Goal: Information Seeking & Learning: Learn about a topic

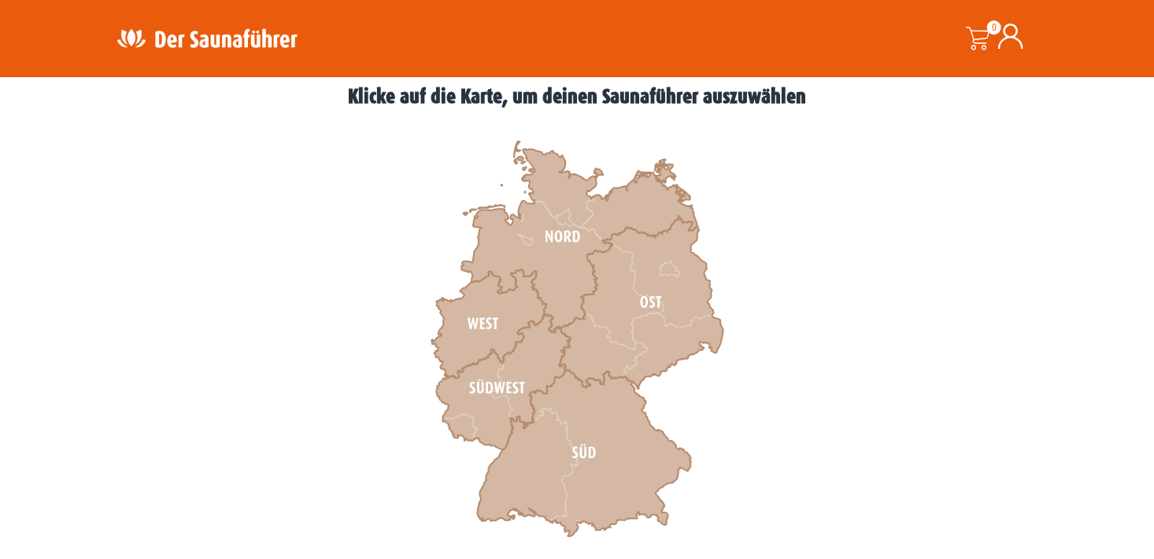
scroll to position [456, 0]
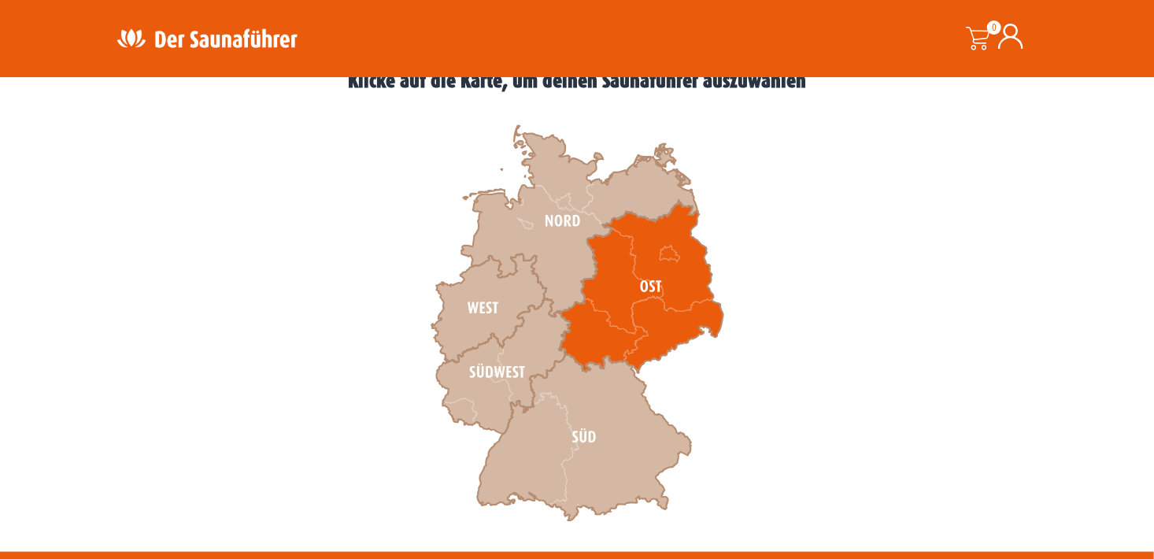
click at [608, 263] on icon at bounding box center [642, 287] width 164 height 172
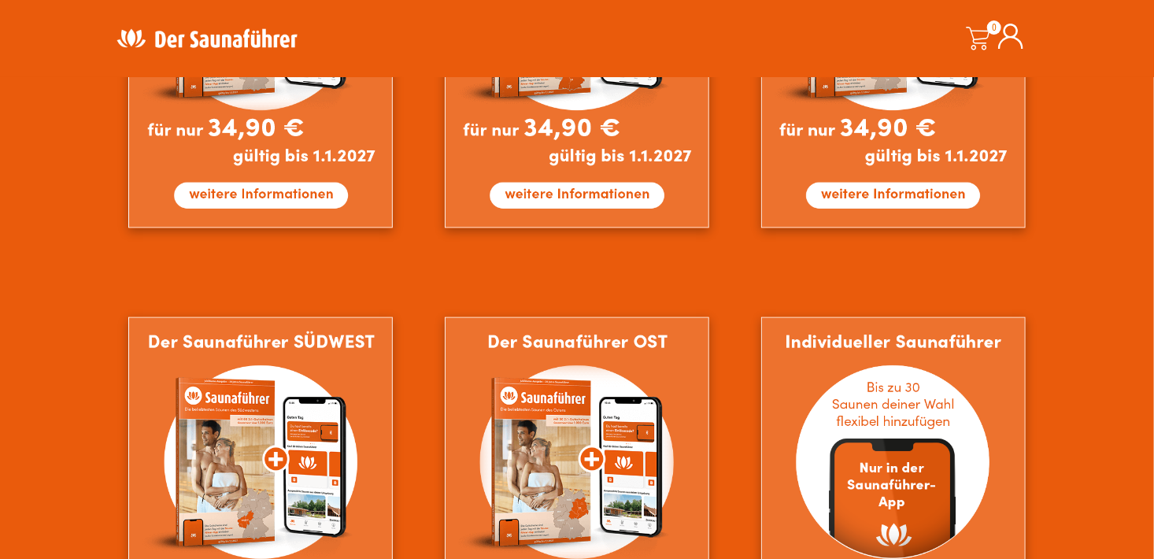
scroll to position [1112, 0]
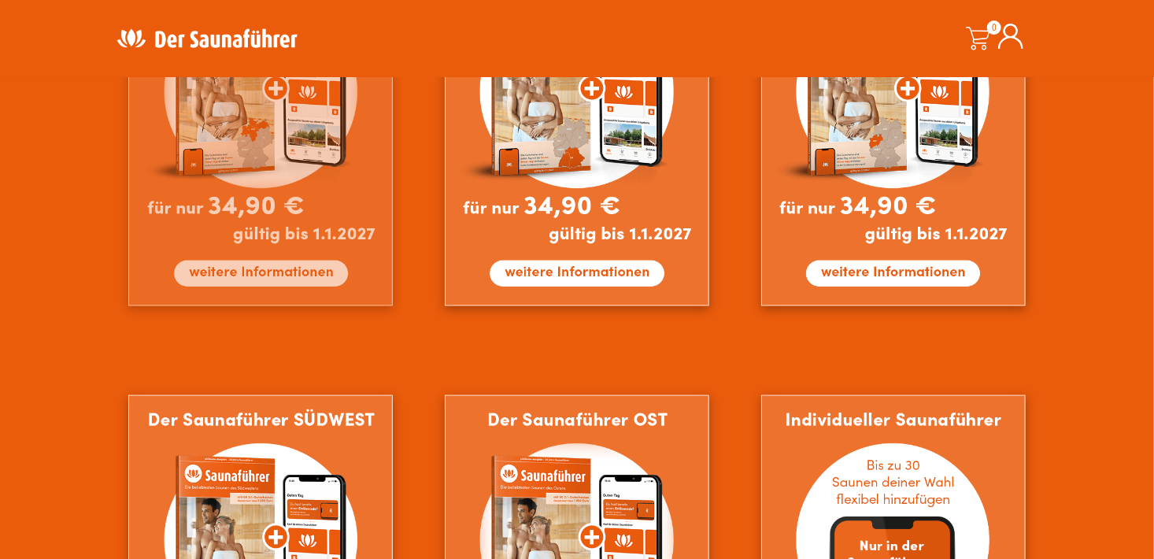
click at [259, 276] on img at bounding box center [260, 126] width 264 height 360
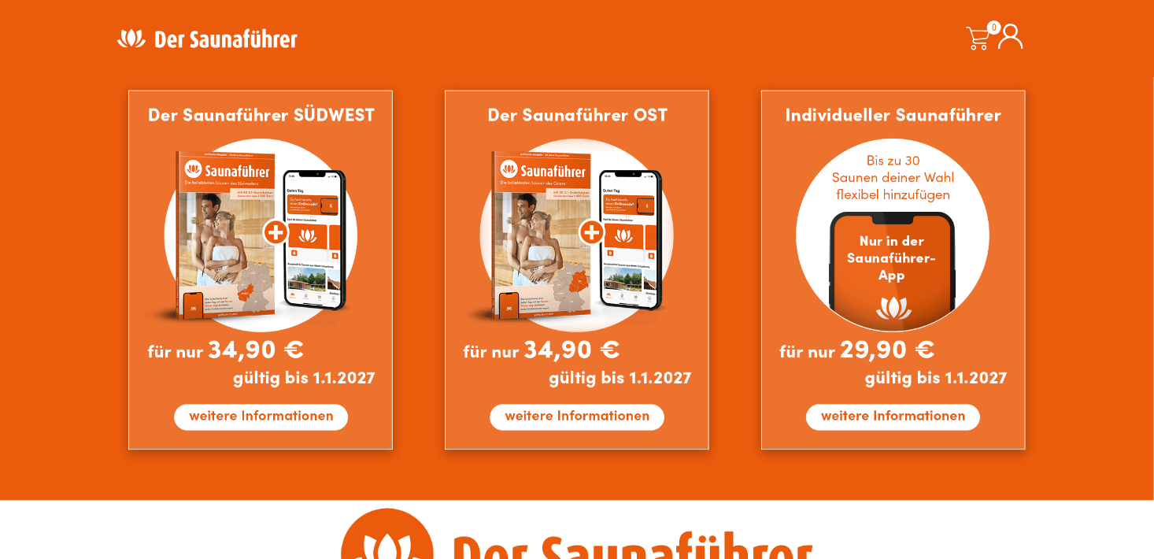
scroll to position [1421, 0]
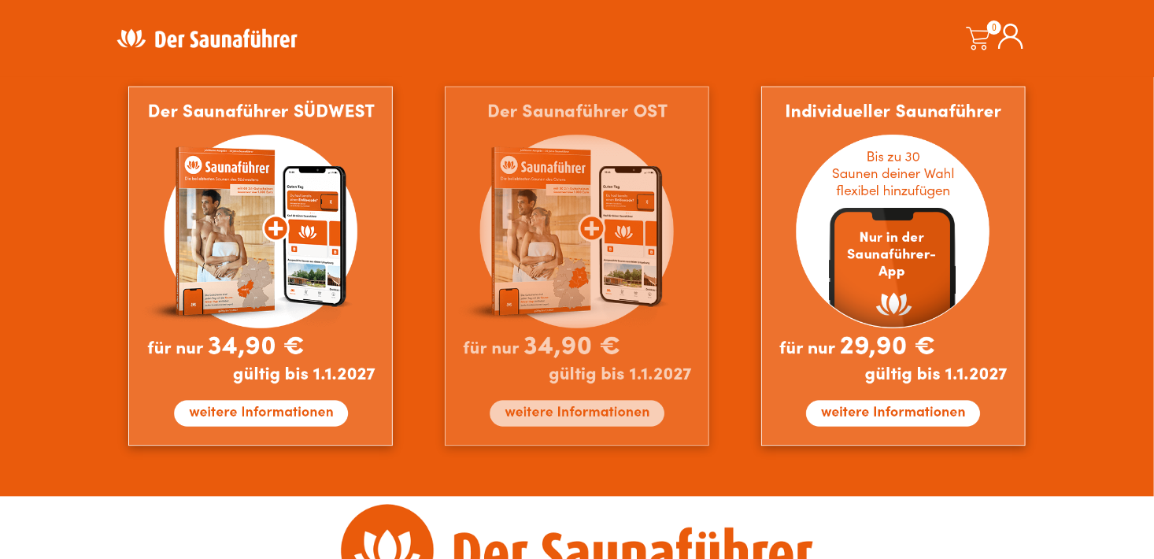
click at [548, 417] on img at bounding box center [577, 267] width 264 height 360
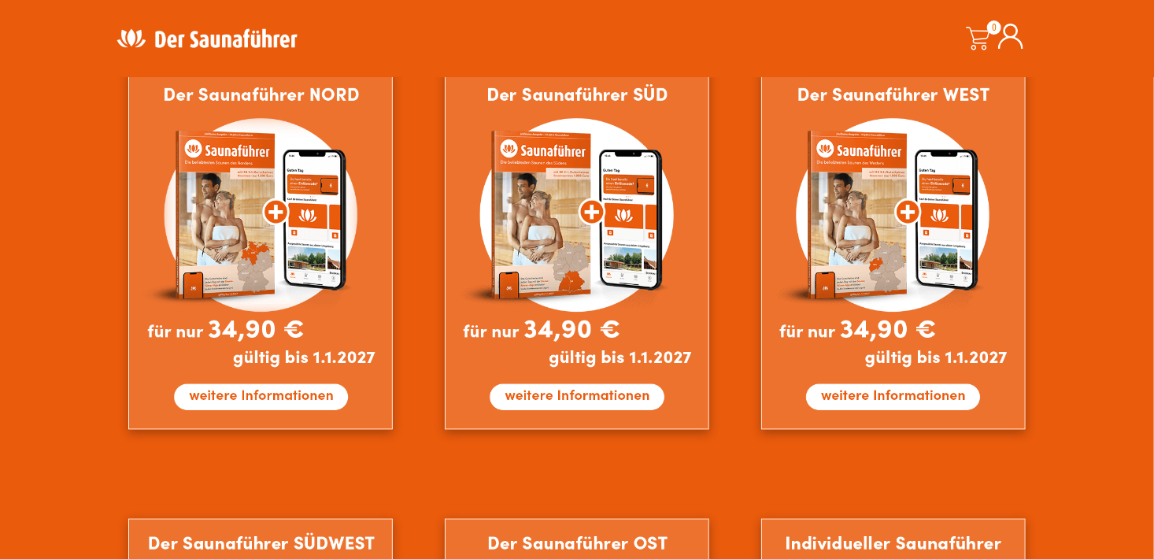
scroll to position [1029, 0]
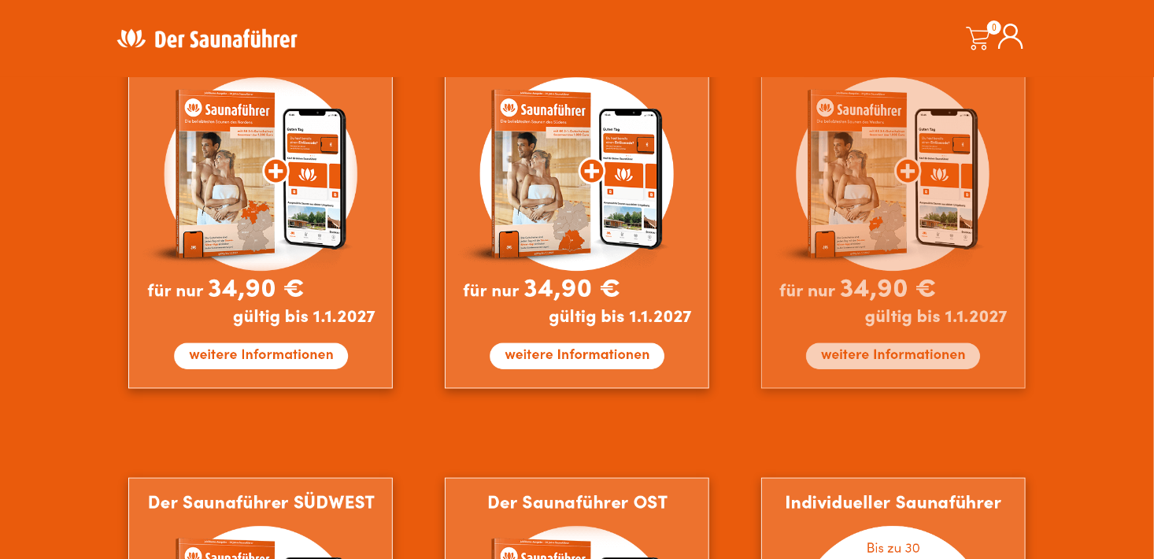
click at [853, 360] on img at bounding box center [893, 209] width 264 height 360
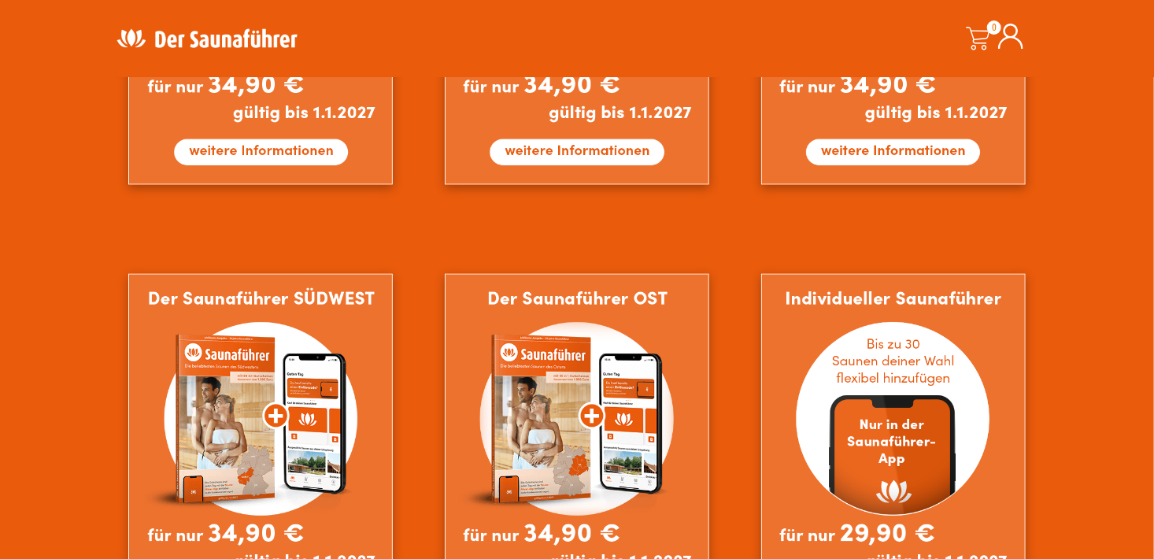
scroll to position [1311, 0]
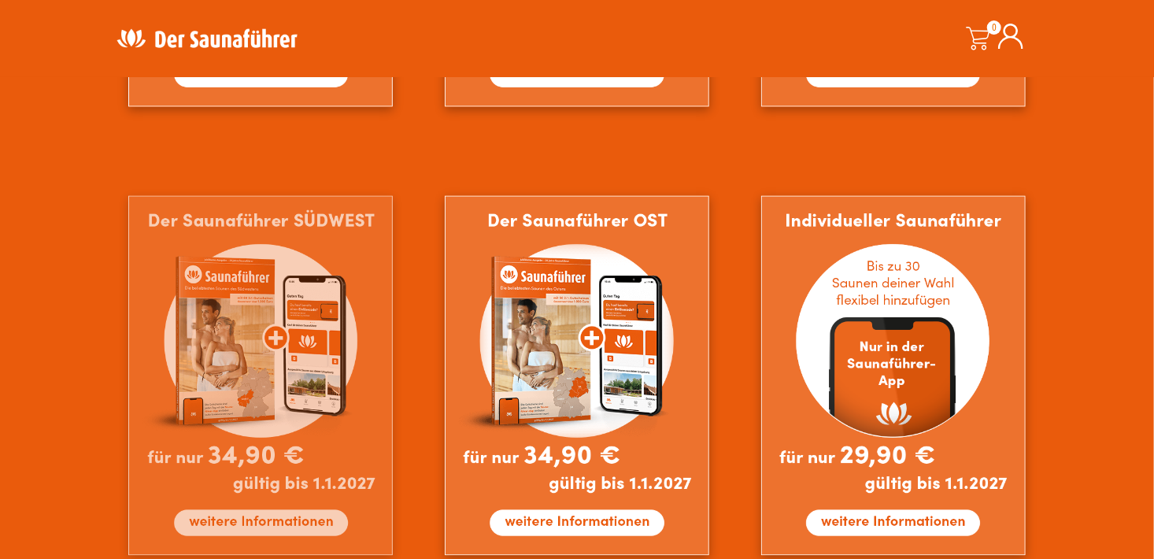
click at [271, 512] on img at bounding box center [260, 376] width 264 height 360
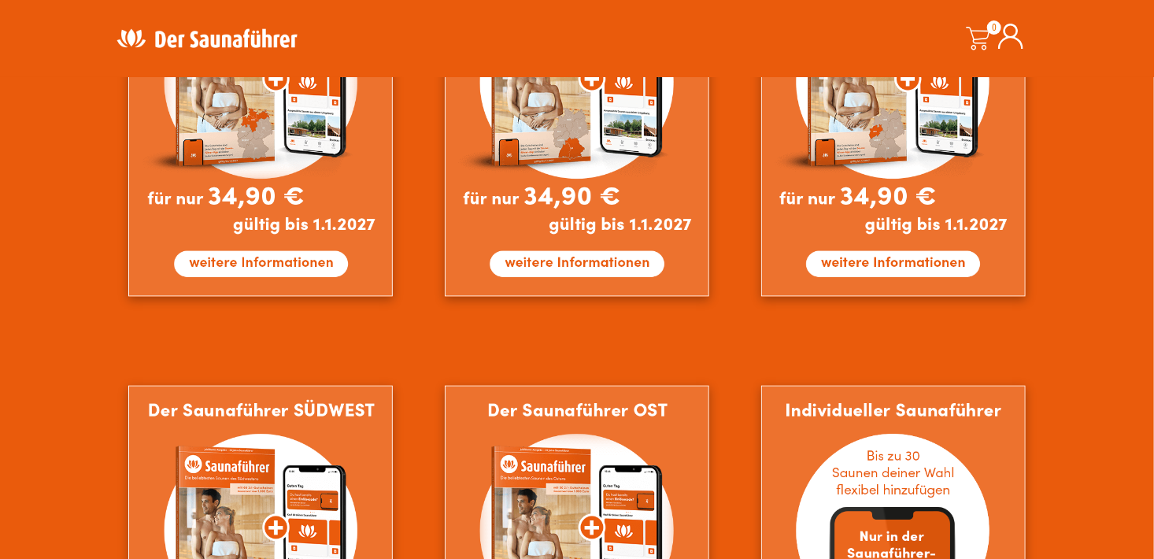
scroll to position [1231, 0]
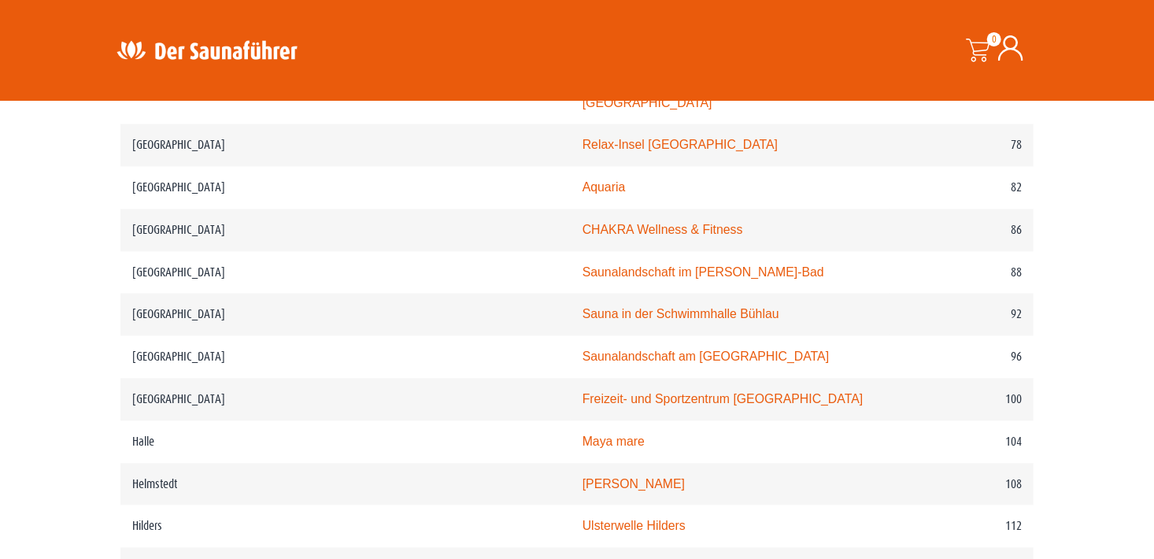
scroll to position [1483, 0]
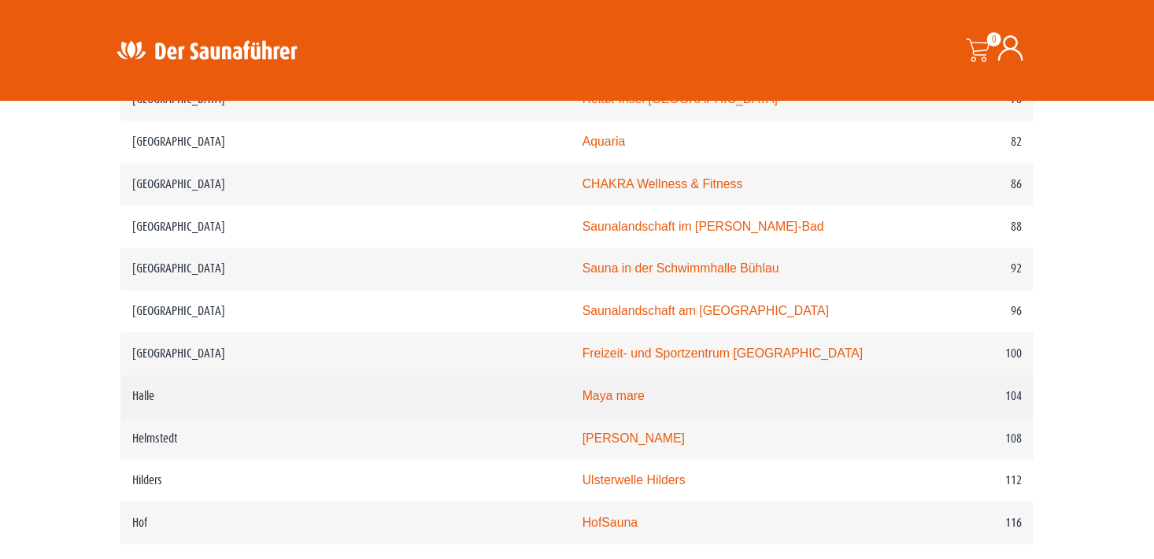
click at [582, 389] on link "Maya mare" at bounding box center [613, 395] width 62 height 13
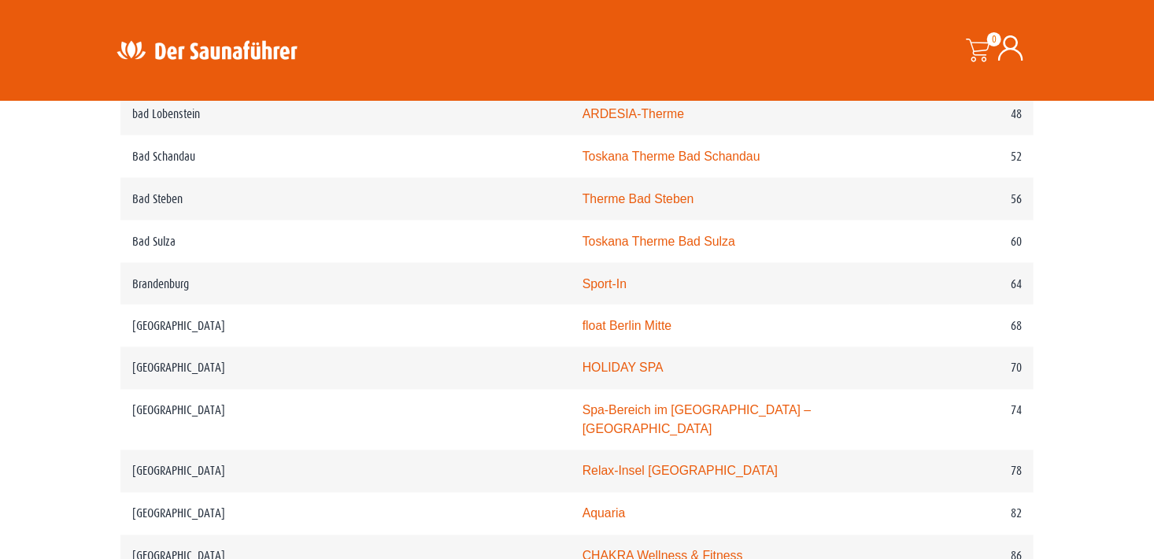
scroll to position [0, 0]
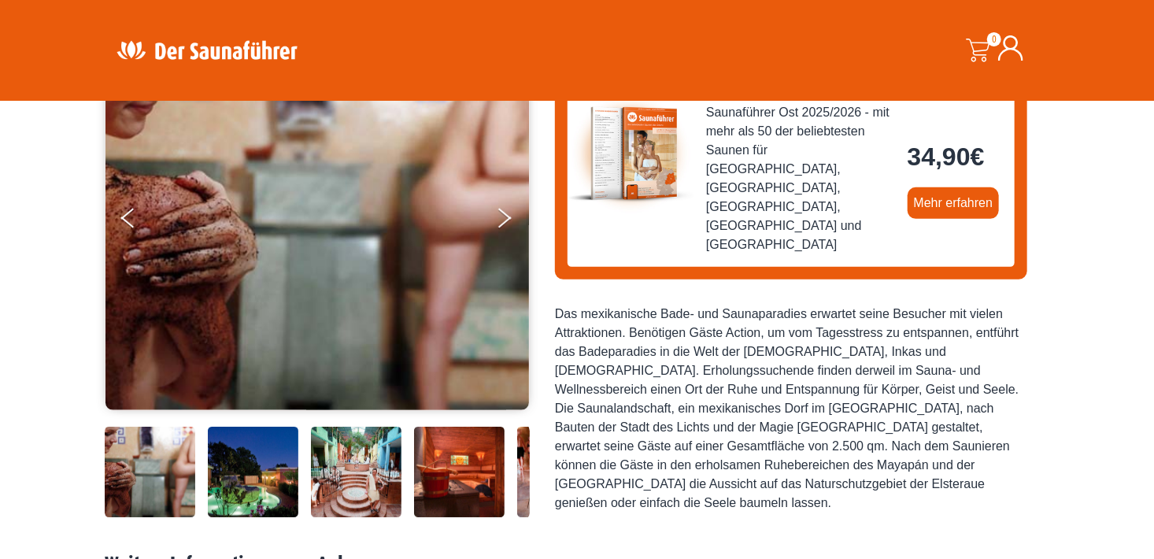
scroll to position [186, 0]
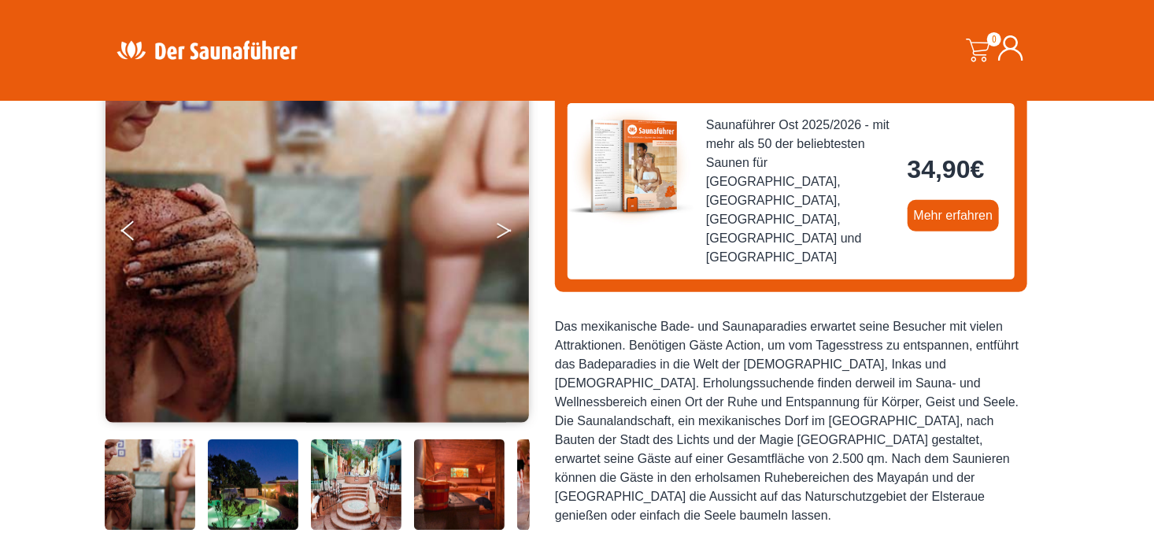
click at [508, 232] on button "Next" at bounding box center [514, 233] width 39 height 39
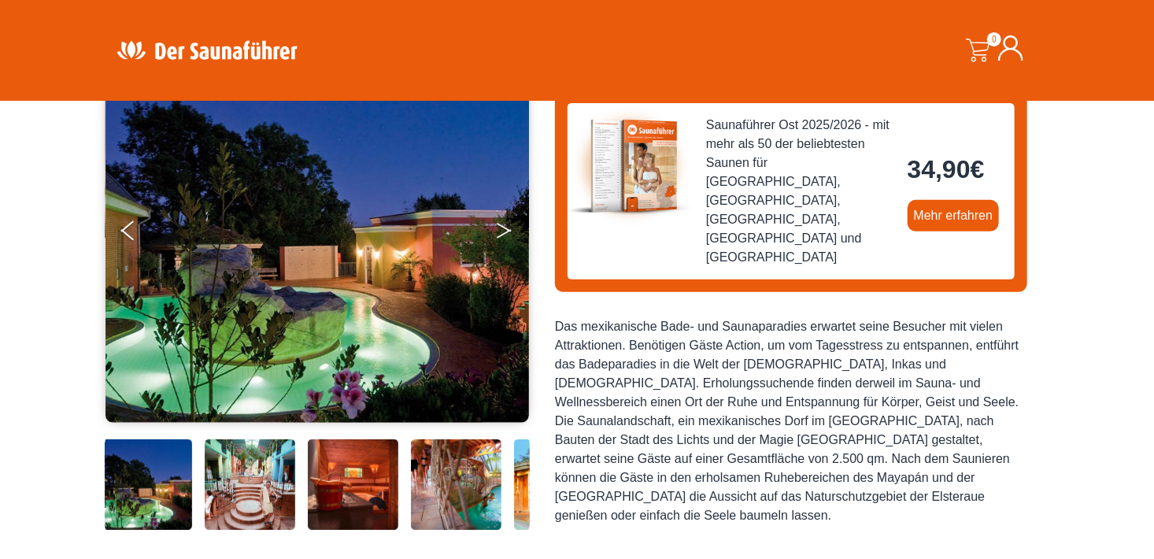
click at [508, 232] on button "Next" at bounding box center [514, 233] width 39 height 39
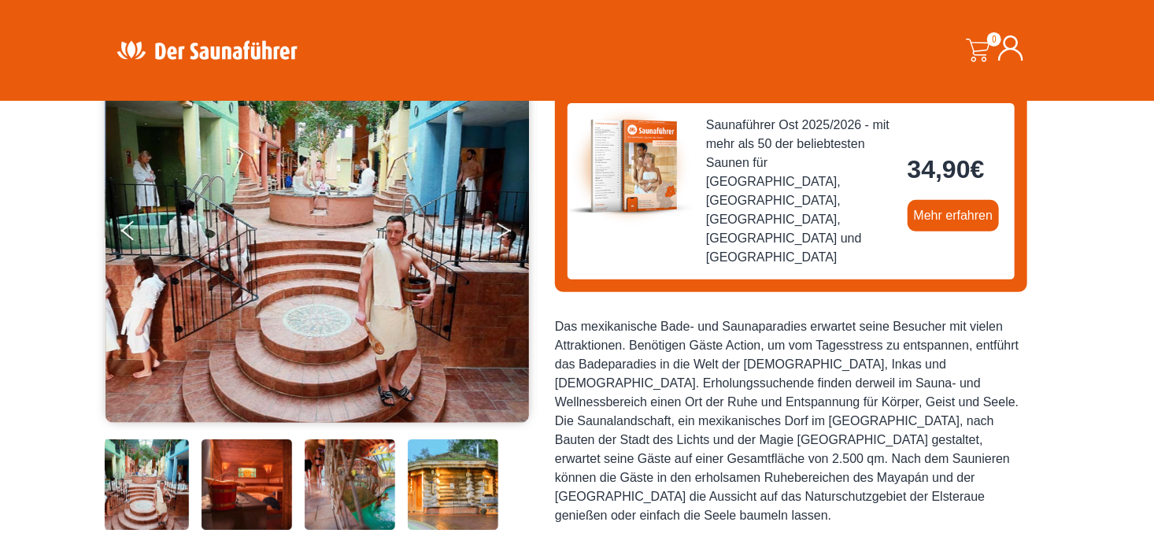
click at [508, 232] on button "Next" at bounding box center [514, 233] width 39 height 39
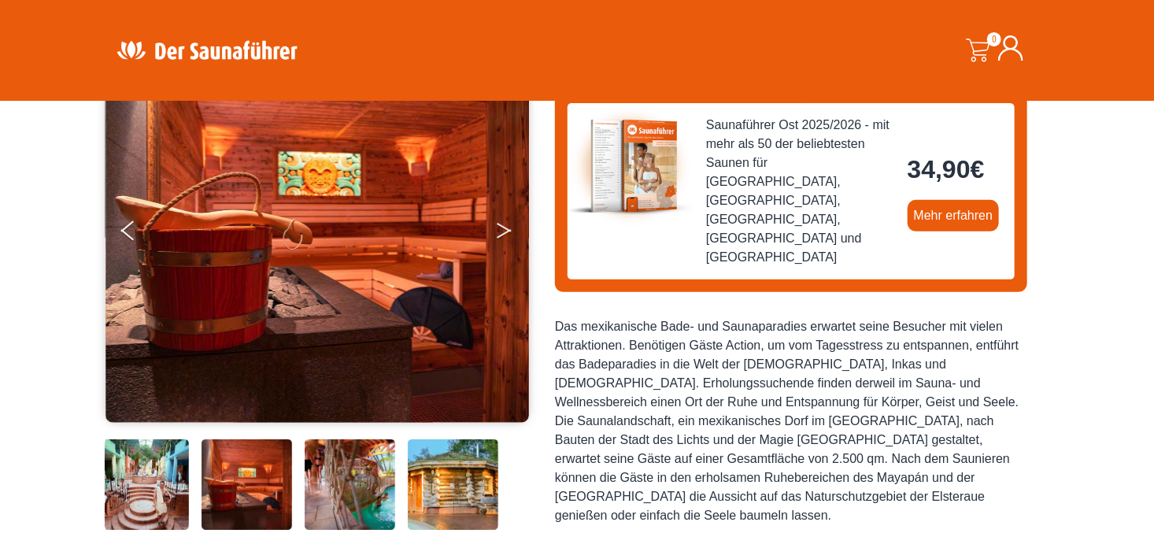
click at [508, 232] on button "Next" at bounding box center [514, 233] width 39 height 39
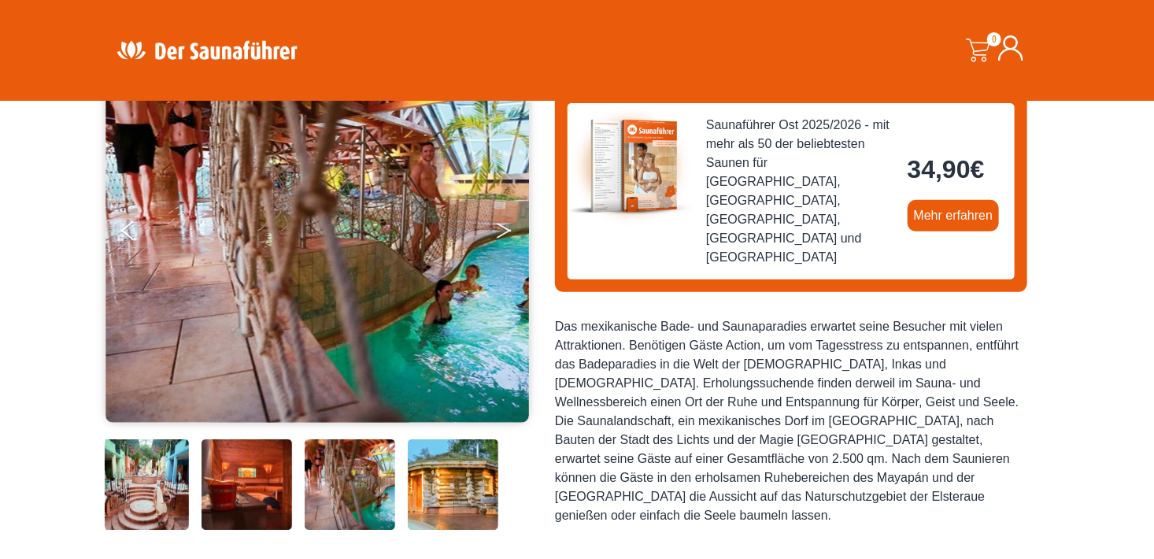
click at [508, 232] on button "Next" at bounding box center [514, 233] width 39 height 39
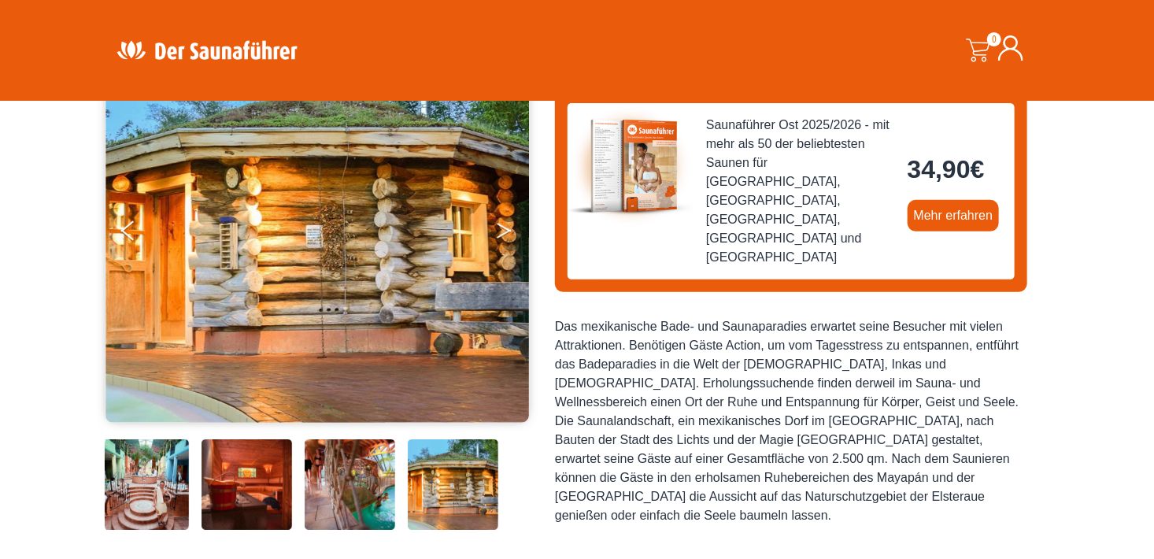
click at [508, 232] on button "Next" at bounding box center [514, 233] width 39 height 39
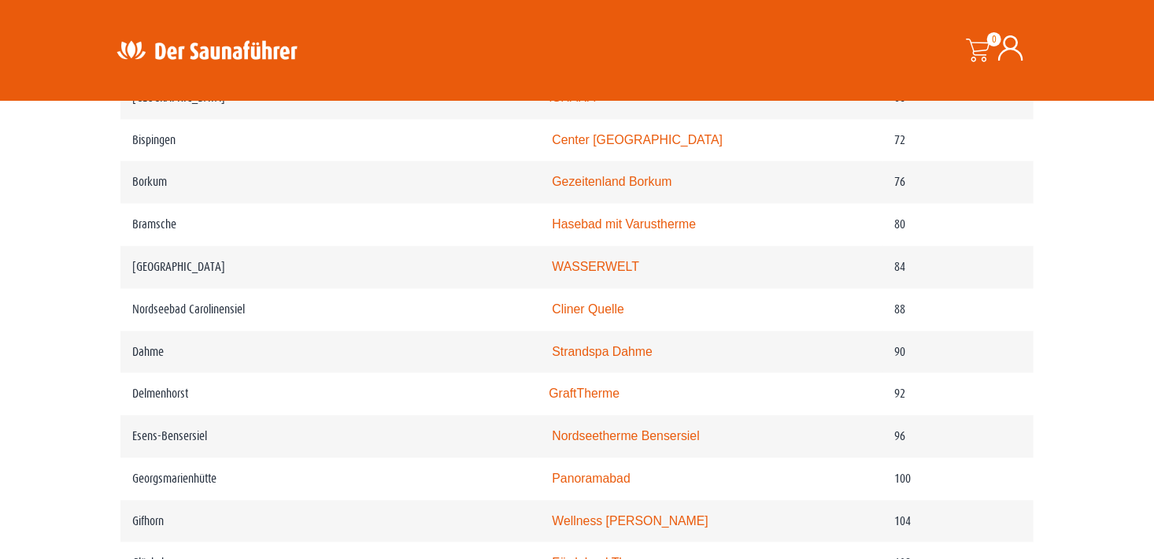
scroll to position [194, 0]
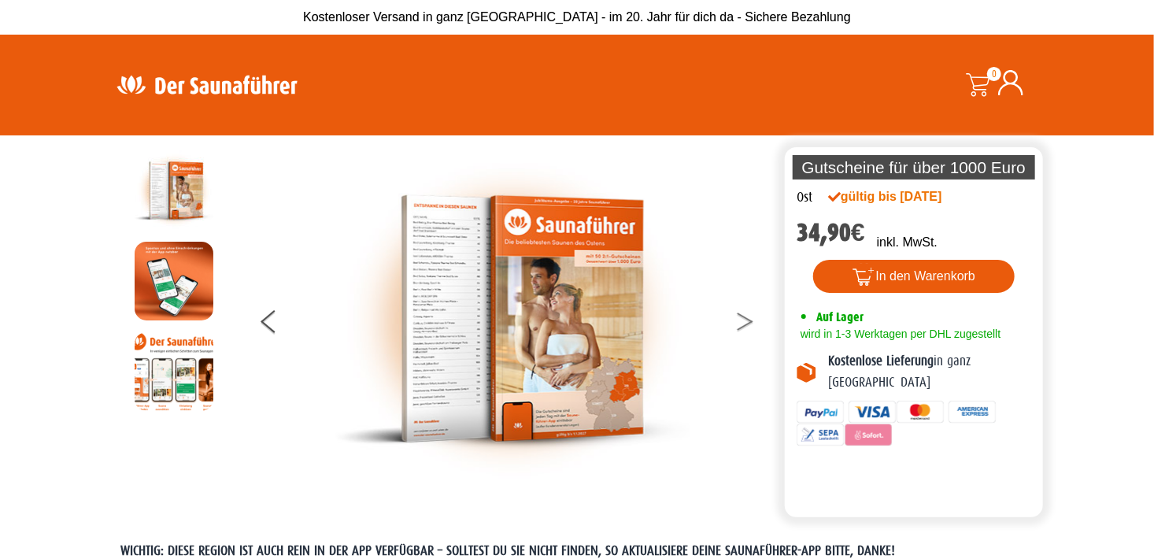
click at [742, 316] on icon at bounding box center [745, 317] width 16 height 10
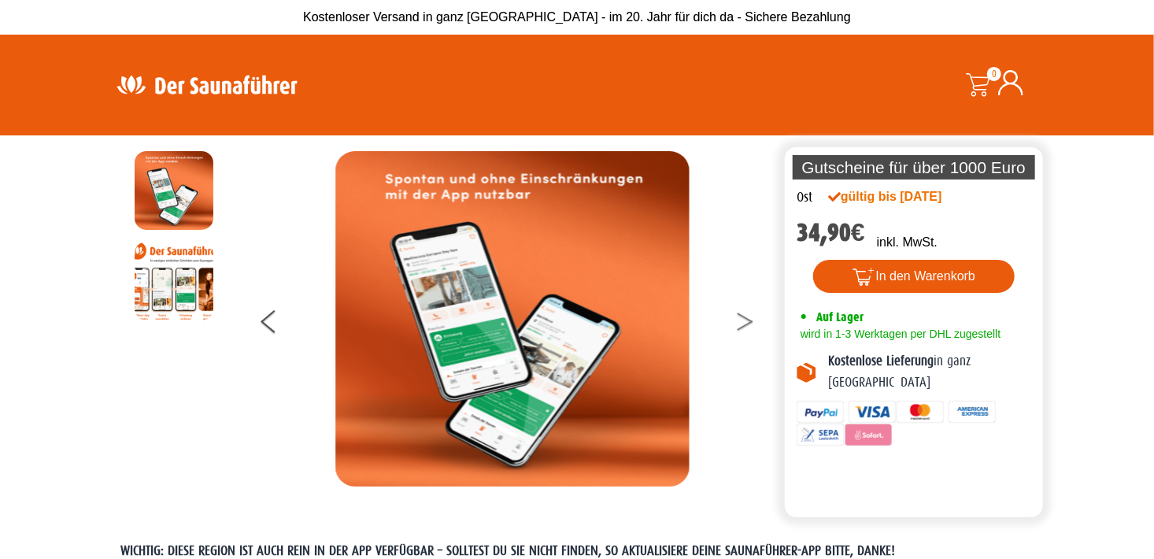
click at [742, 316] on icon at bounding box center [745, 317] width 16 height 10
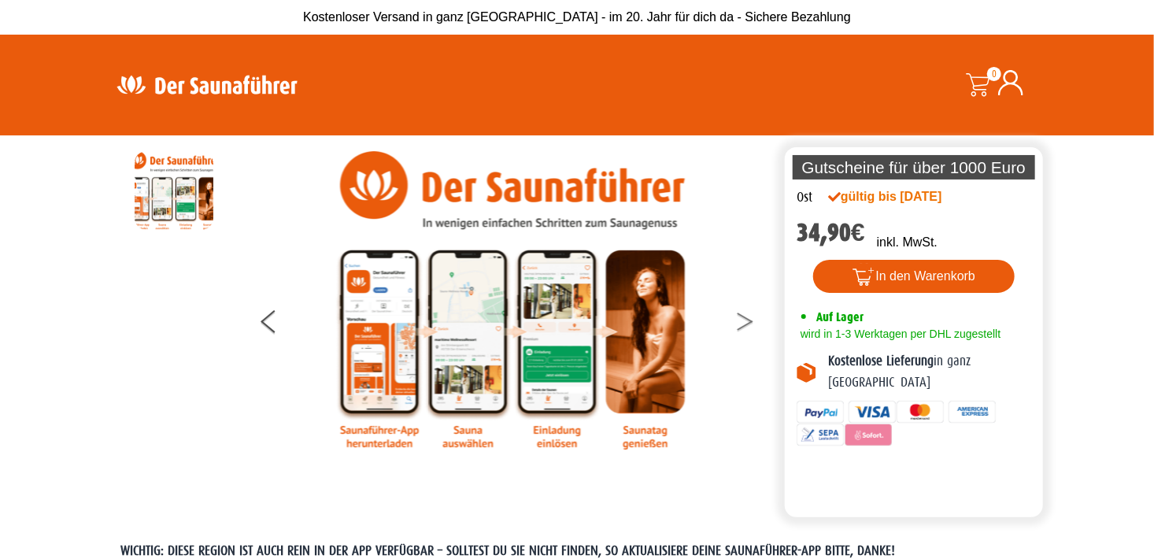
click at [742, 316] on icon at bounding box center [745, 317] width 16 height 10
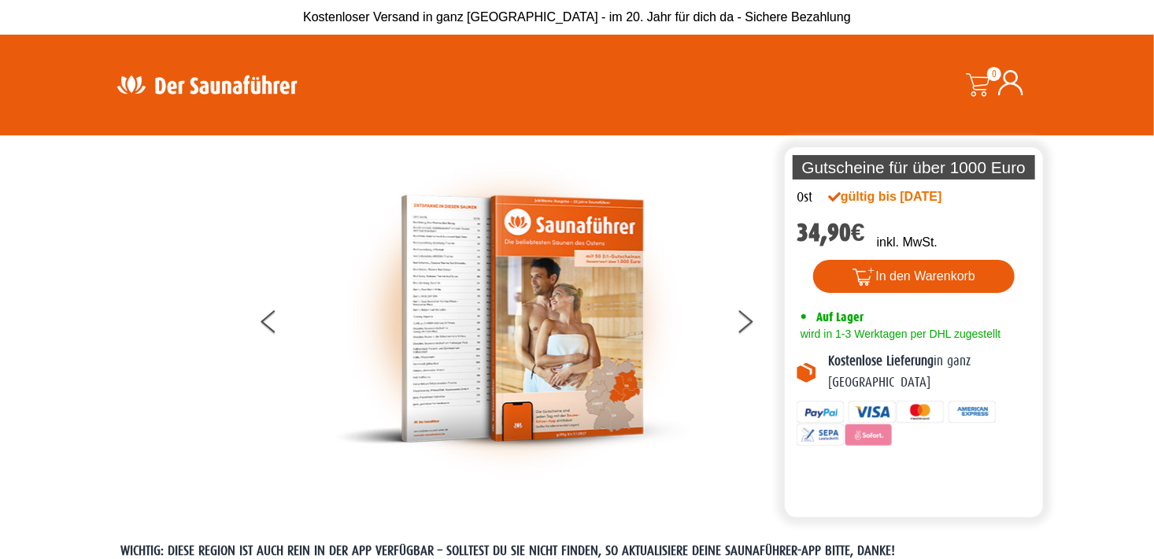
click at [442, 297] on img at bounding box center [512, 318] width 354 height 335
click at [730, 322] on div at bounding box center [512, 318] width 538 height 335
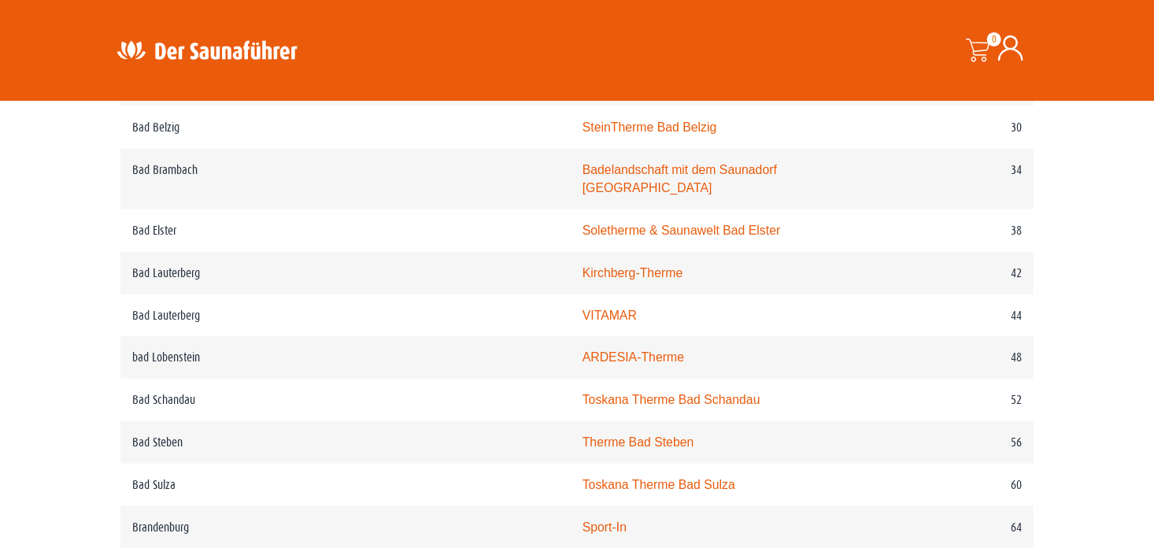
scroll to position [883, 0]
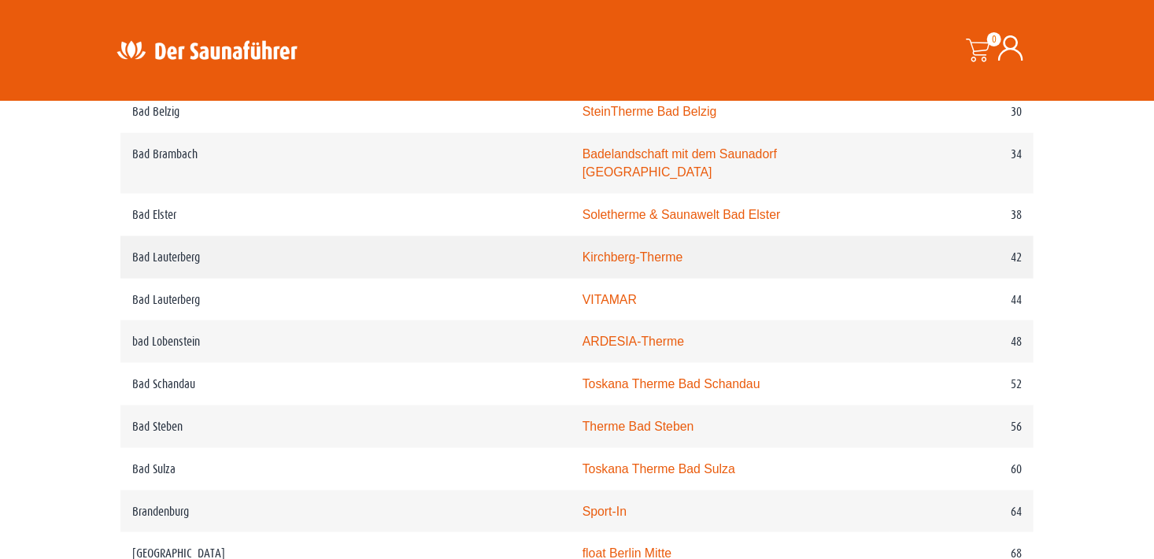
click at [582, 250] on link "Kirchberg-Therme" at bounding box center [632, 256] width 101 height 13
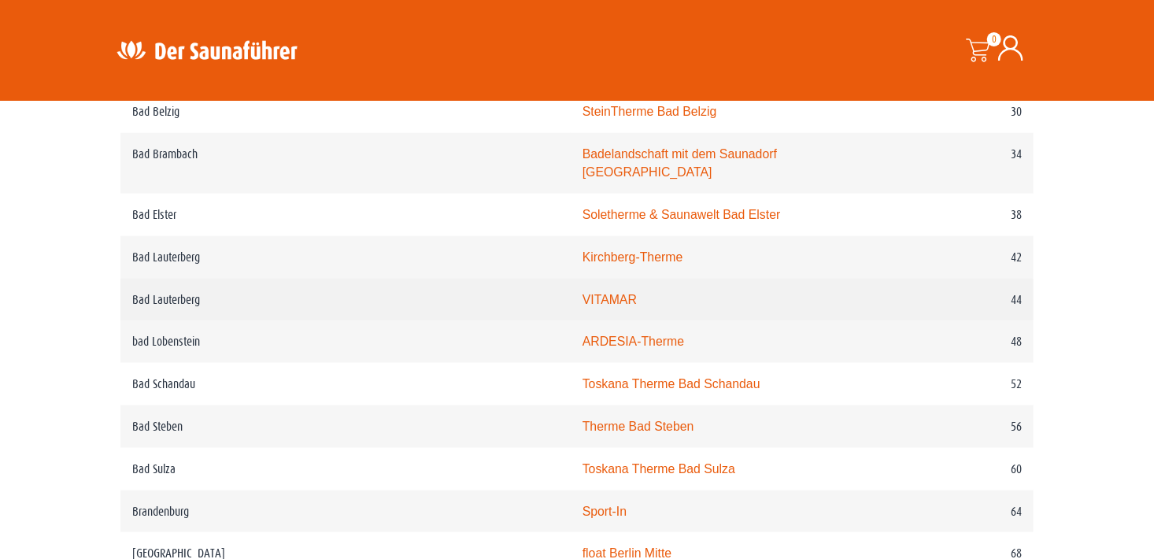
click at [582, 293] on link "VITAMAR" at bounding box center [609, 299] width 54 height 13
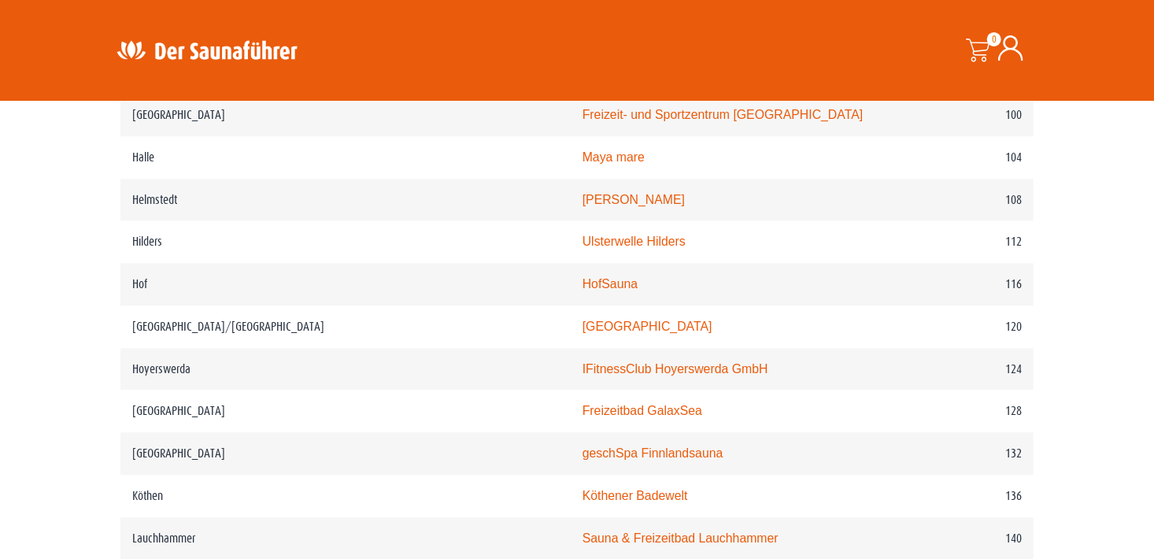
scroll to position [1818, 0]
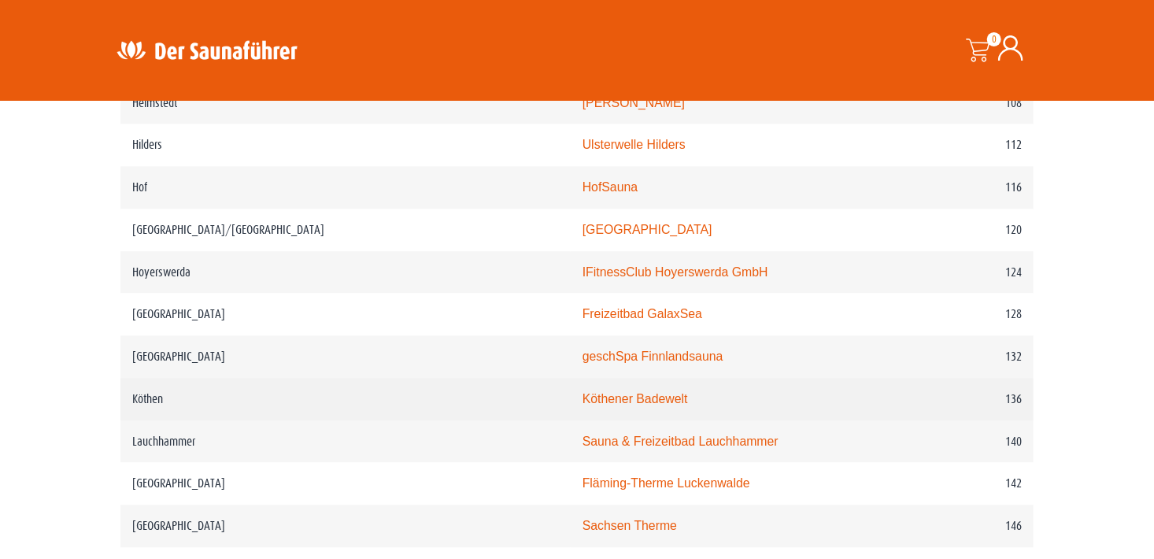
click at [587, 392] on link "Köthener Badewelt" at bounding box center [634, 398] width 105 height 13
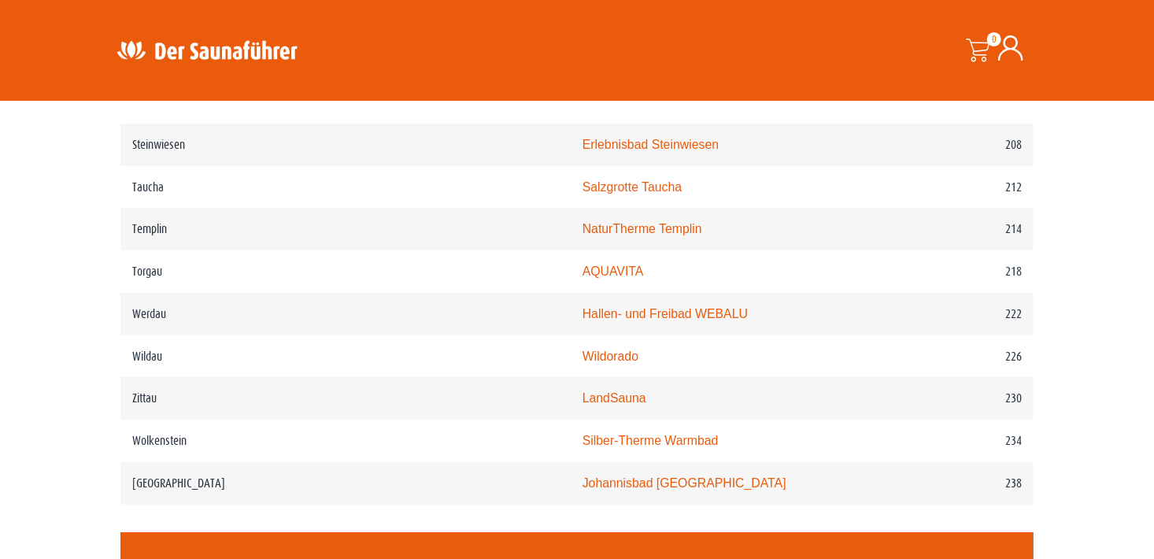
scroll to position [2877, 0]
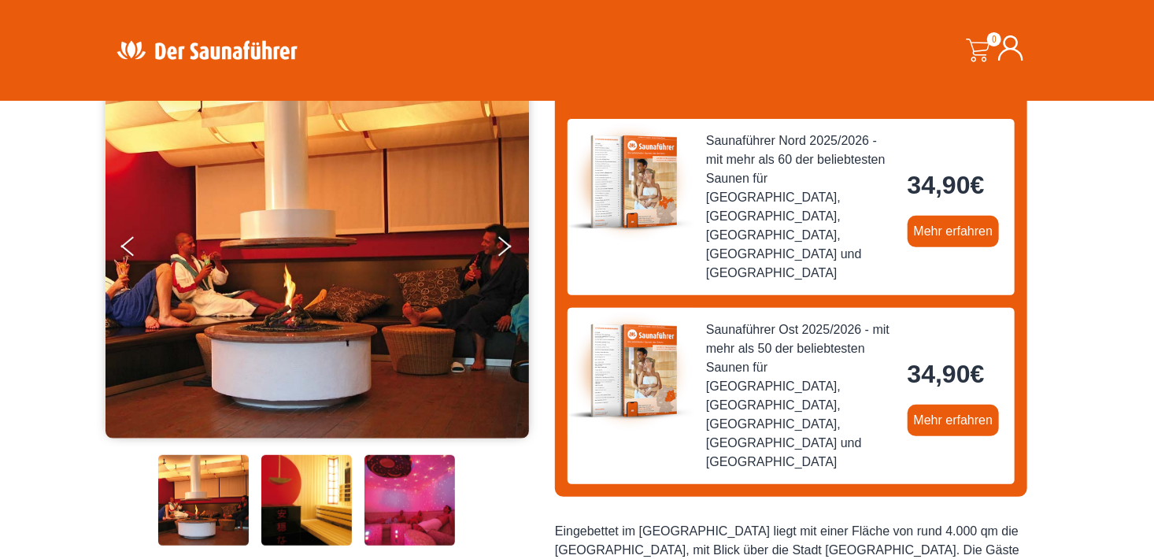
scroll to position [167, 0]
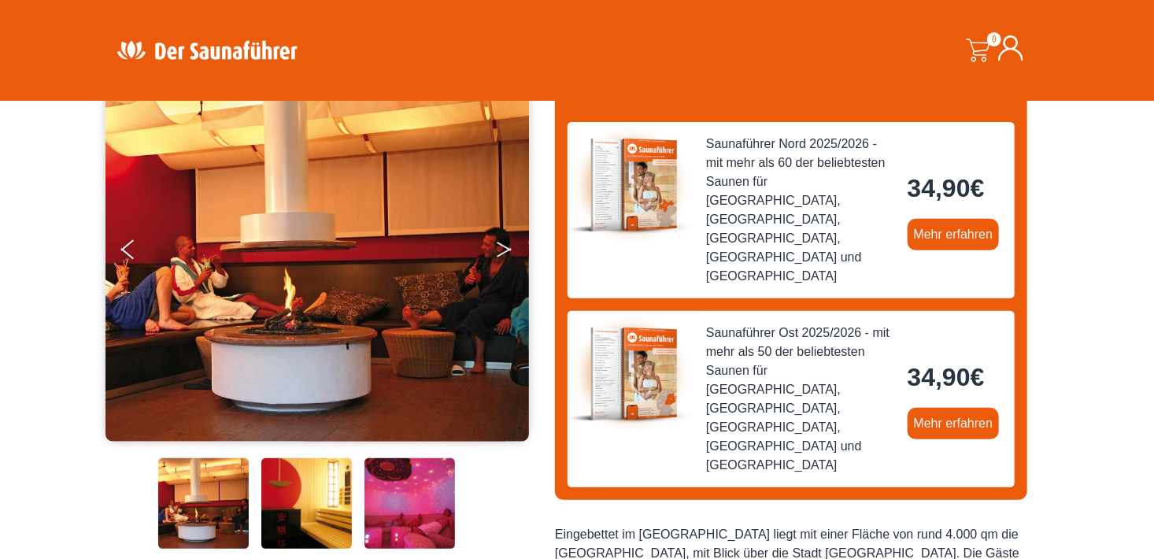
click at [504, 253] on button "Next" at bounding box center [514, 252] width 39 height 39
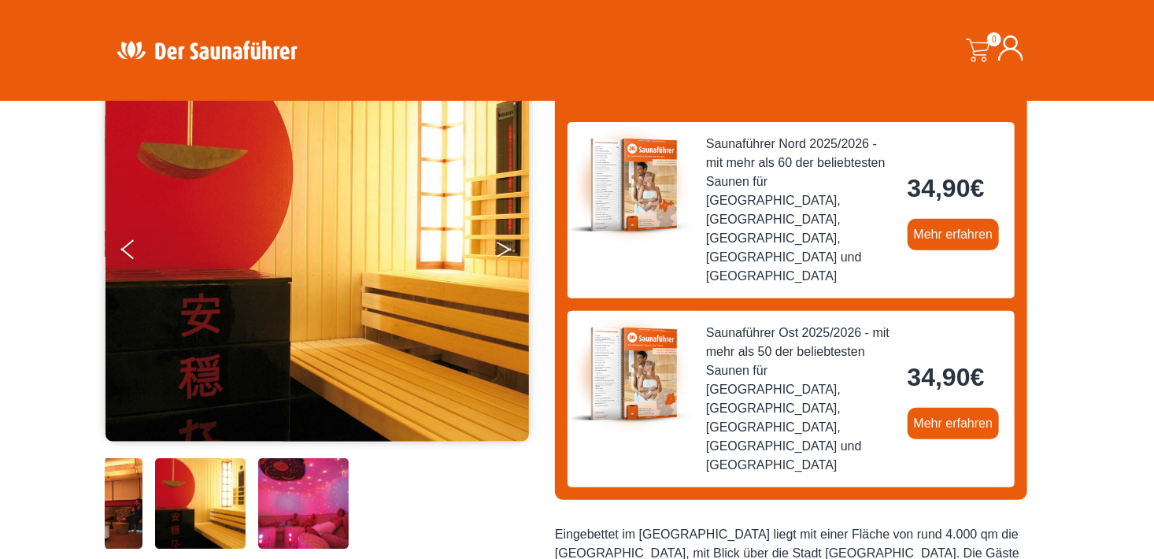
click at [504, 253] on button "Next" at bounding box center [514, 252] width 39 height 39
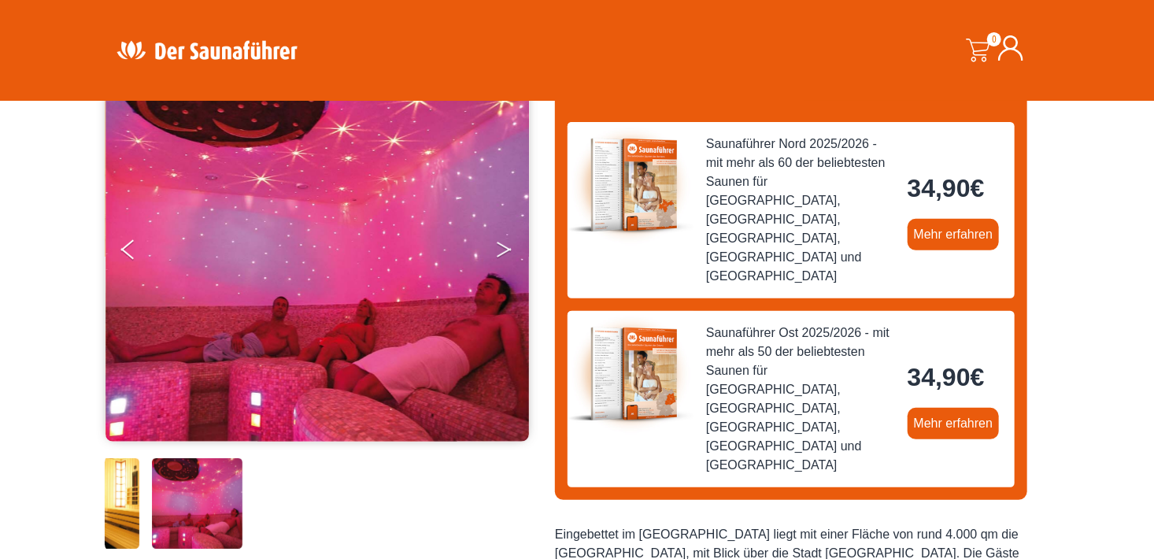
click at [504, 253] on button "Next" at bounding box center [514, 252] width 39 height 39
click at [498, 247] on button "Next" at bounding box center [514, 252] width 39 height 39
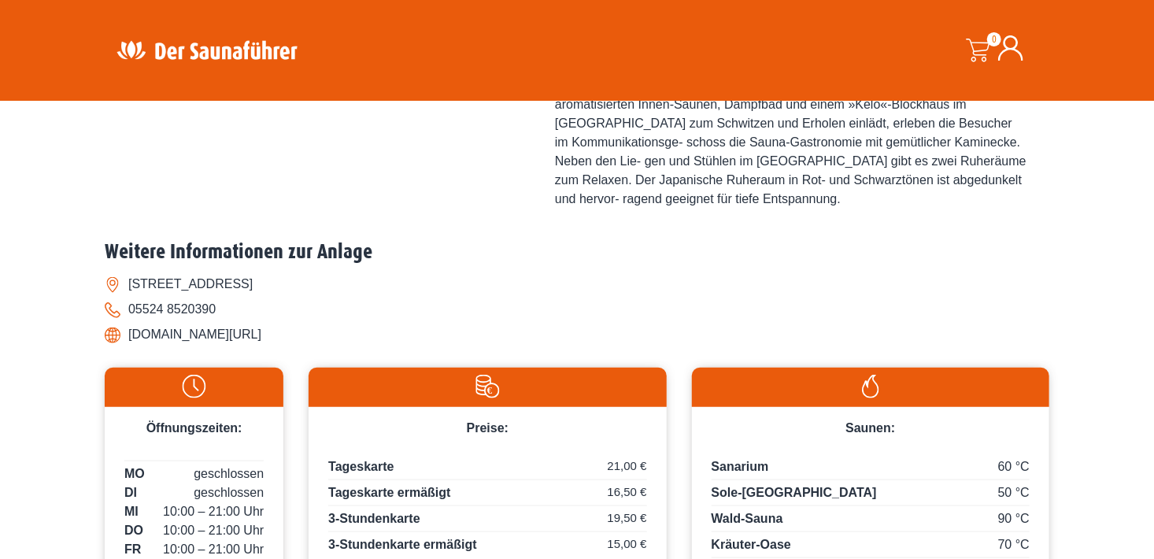
scroll to position [669, 0]
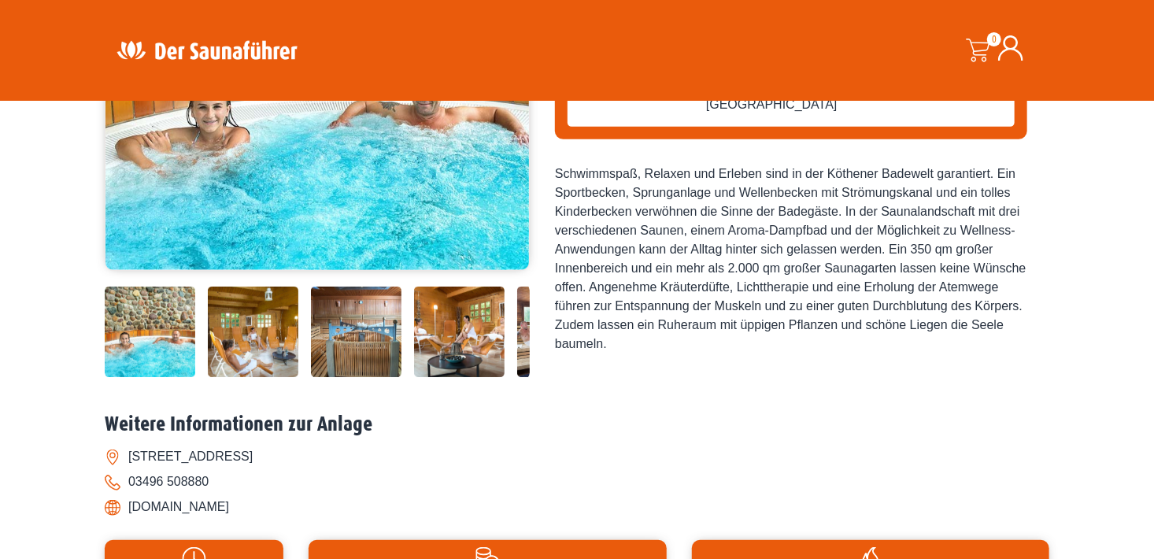
scroll to position [209, 0]
